Goal: Use online tool/utility

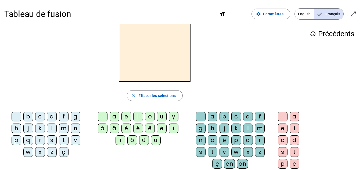
click at [303, 16] on span "English" at bounding box center [304, 14] width 19 height 11
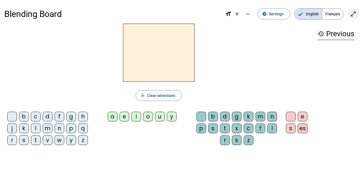
click at [354, 13] on mat-icon "open_in_full" at bounding box center [353, 14] width 6 height 6
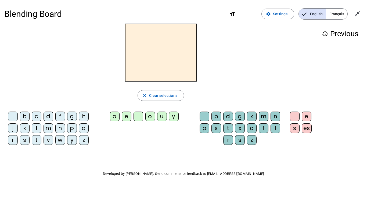
click at [60, 115] on div "f" at bounding box center [60, 117] width 10 height 10
click at [138, 116] on div "i" at bounding box center [139, 117] width 10 height 10
click at [228, 126] on div "t" at bounding box center [228, 129] width 10 height 10
click at [74, 126] on div "p" at bounding box center [72, 129] width 10 height 10
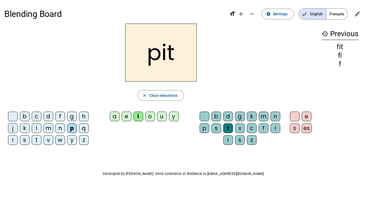
click at [117, 114] on div "a" at bounding box center [115, 117] width 10 height 10
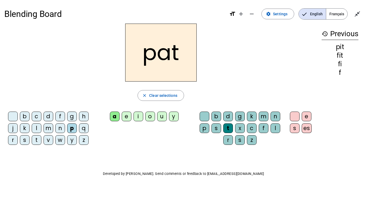
click at [15, 114] on div at bounding box center [13, 117] width 10 height 10
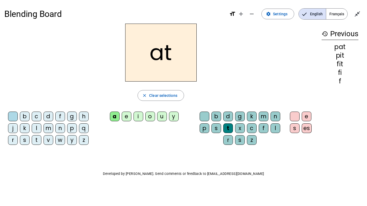
click at [139, 114] on div "i" at bounding box center [139, 117] width 10 height 10
click at [262, 127] on div "f" at bounding box center [264, 129] width 10 height 10
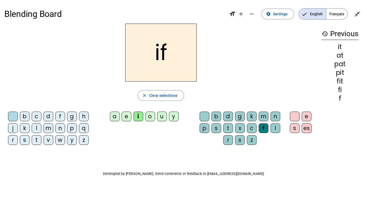
click at [275, 116] on div "n" at bounding box center [276, 117] width 10 height 10
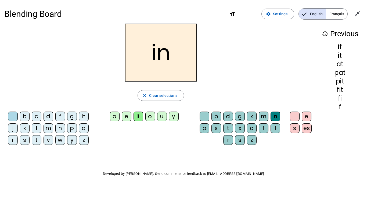
click at [60, 118] on div "f" at bounding box center [60, 117] width 10 height 10
click at [39, 143] on div "t" at bounding box center [37, 140] width 10 height 10
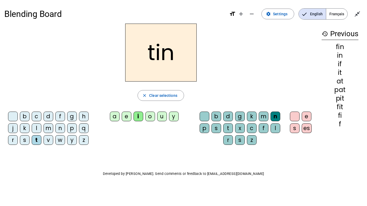
click at [208, 129] on div "p" at bounding box center [205, 129] width 10 height 10
click at [26, 140] on div "s" at bounding box center [25, 140] width 10 height 10
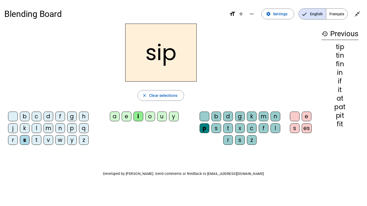
click at [56, 128] on div "n" at bounding box center [60, 129] width 10 height 10
click at [115, 116] on div "a" at bounding box center [115, 117] width 10 height 10
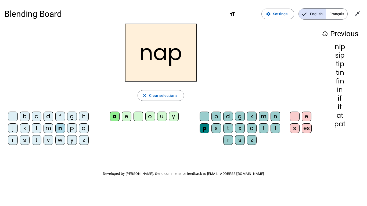
click at [35, 139] on div "t" at bounding box center [37, 140] width 10 height 10
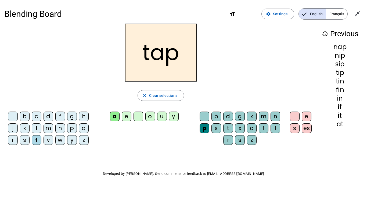
click at [226, 124] on div "t" at bounding box center [228, 129] width 10 height 10
click at [74, 128] on div "p" at bounding box center [72, 129] width 10 height 10
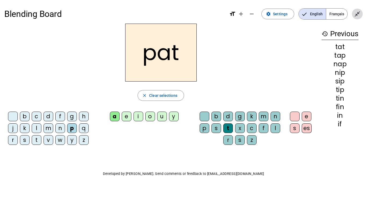
click at [357, 15] on mat-icon "close_fullscreen" at bounding box center [357, 14] width 6 height 6
